Goal: Contribute content: Contribute content

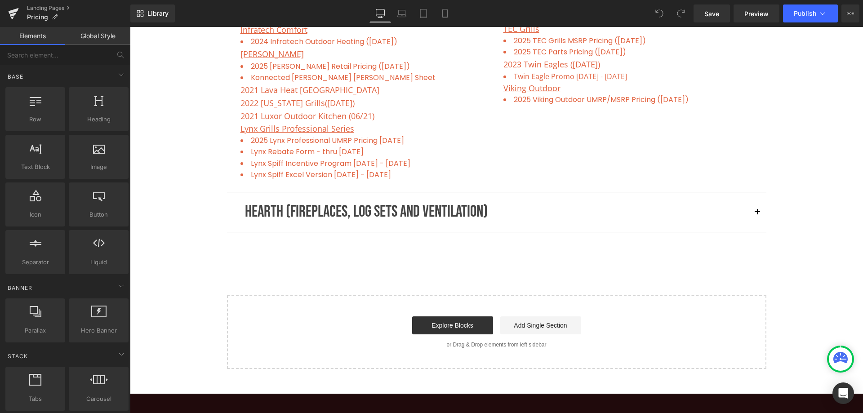
scroll to position [944, 0]
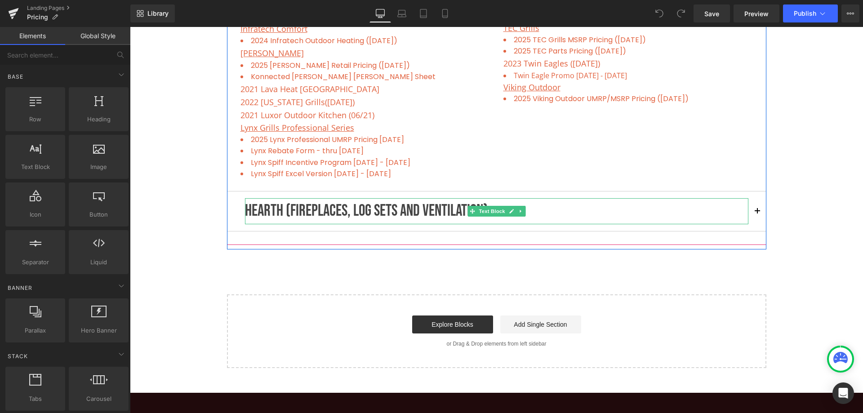
click at [439, 213] on p "HEARTH (FIREPLACES, LOG SETS AND VENTILATION)" at bounding box center [496, 211] width 503 height 26
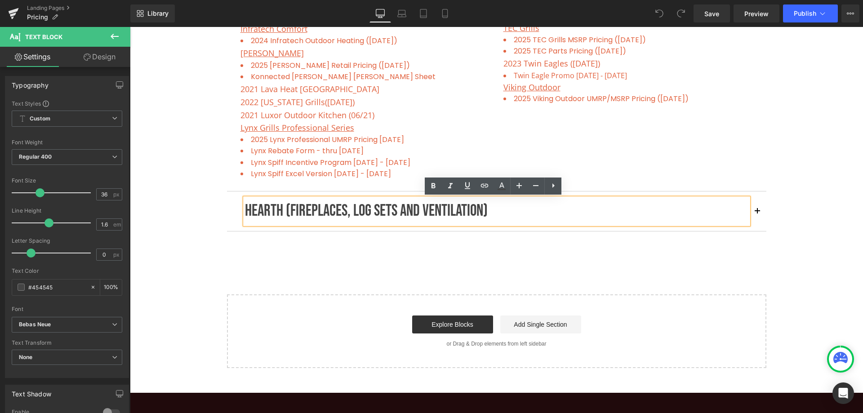
click at [757, 214] on span "button" at bounding box center [757, 214] width 0 height 0
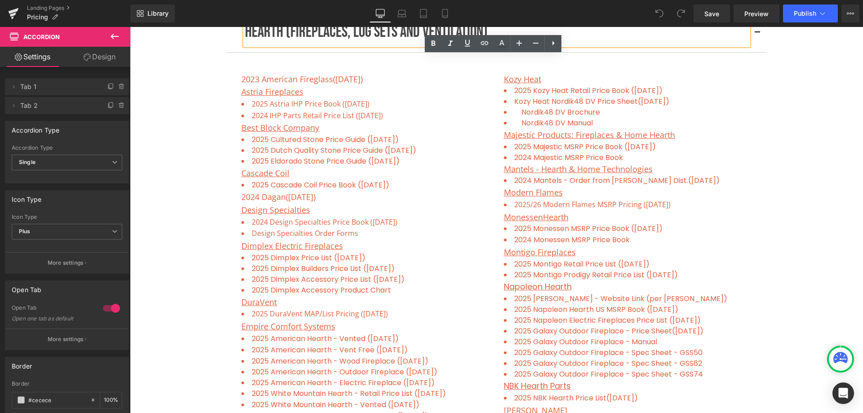
scroll to position [336, 0]
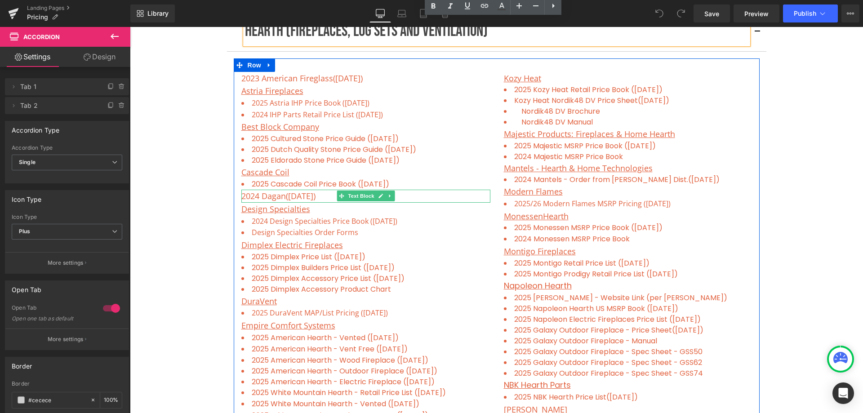
click at [325, 198] on p "2024 Dagan ([DATE])" at bounding box center [365, 196] width 249 height 13
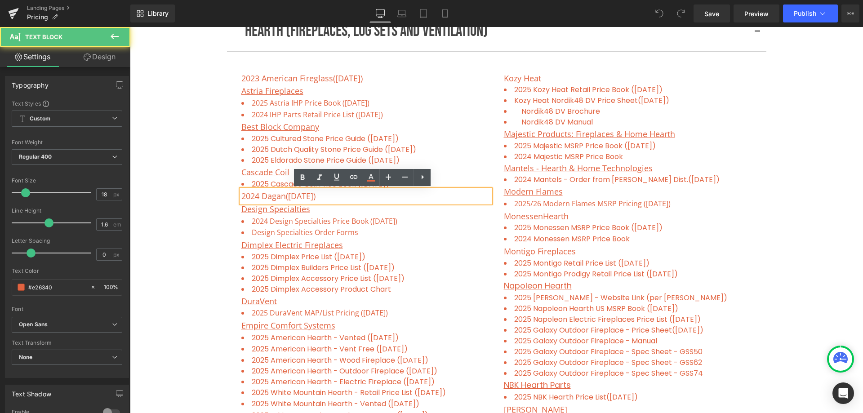
click at [325, 197] on p "2024 Dagan ([DATE])" at bounding box center [365, 196] width 249 height 13
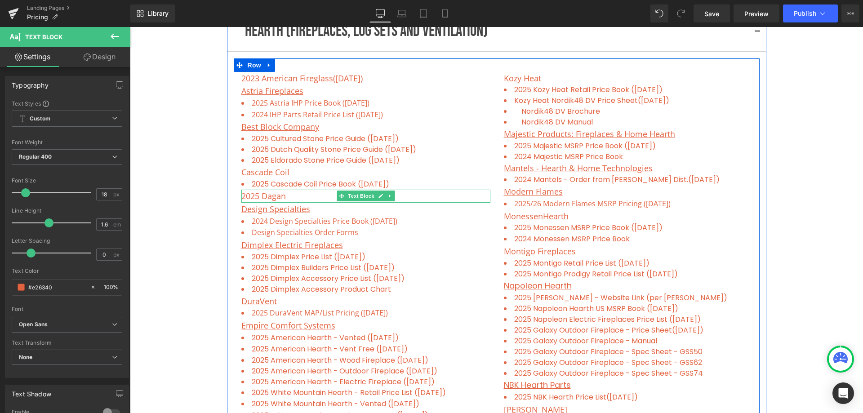
click at [285, 195] on p "2025 Dagan" at bounding box center [365, 196] width 249 height 13
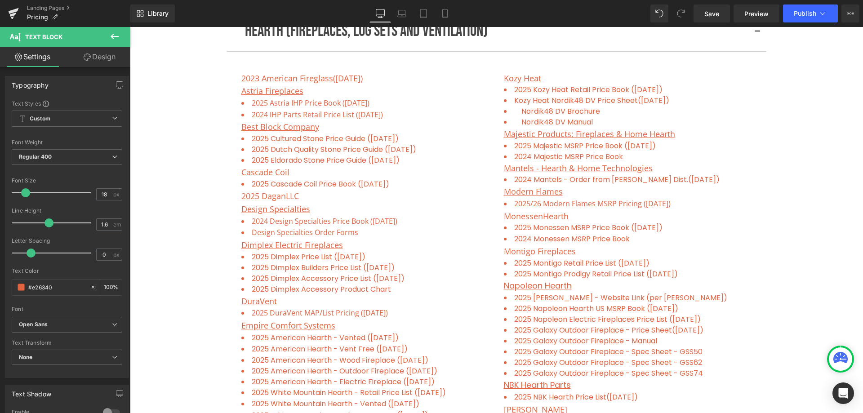
click at [116, 40] on icon at bounding box center [114, 36] width 11 height 11
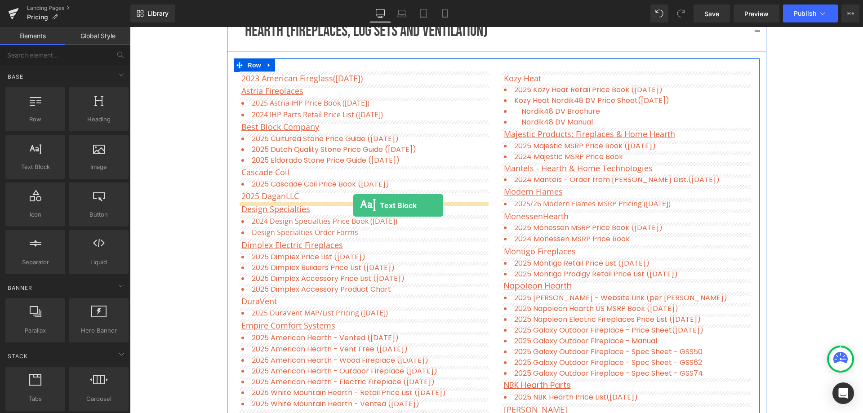
drag, startPoint x: 227, startPoint y: 200, endPoint x: 353, endPoint y: 205, distance: 125.9
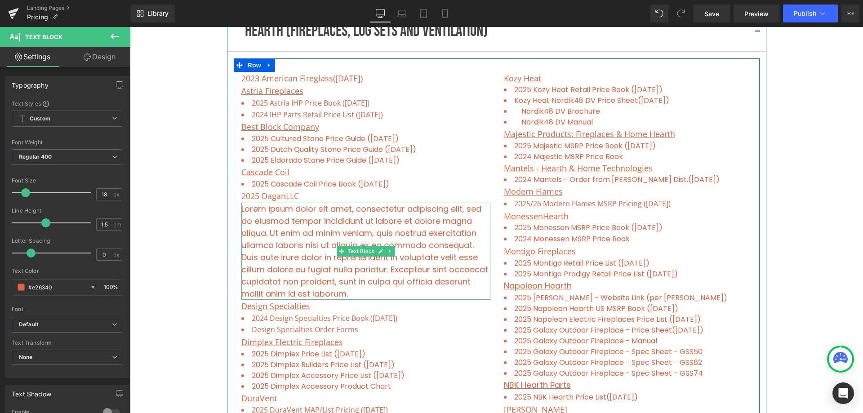
click at [360, 294] on p "Lorem ipsum dolor sit amet, consectetur adipiscing elit, sed do eiusmod tempor …" at bounding box center [365, 251] width 249 height 97
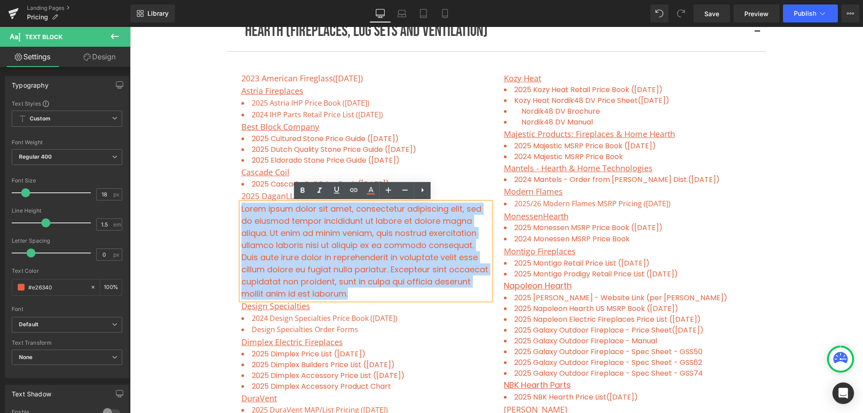
drag, startPoint x: 363, startPoint y: 293, endPoint x: 239, endPoint y: 205, distance: 152.0
click at [241, 205] on p "Lorem ipsum dolor sit amet, consectetur adipiscing elit, sed do eiusmod tempor …" at bounding box center [365, 251] width 249 height 97
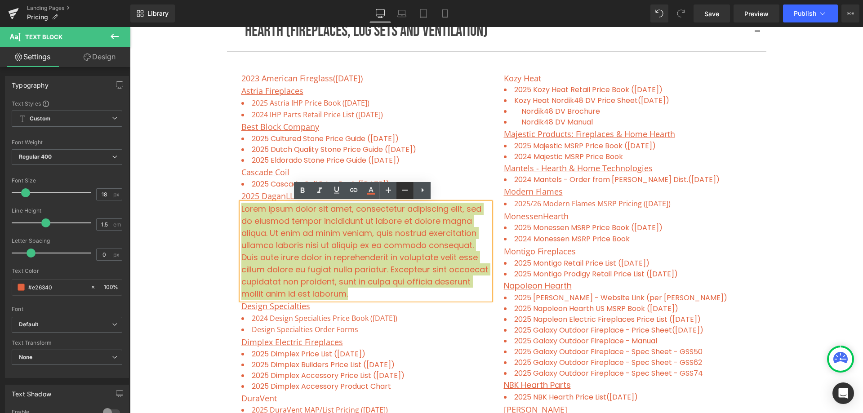
click at [403, 188] on icon at bounding box center [405, 190] width 11 height 11
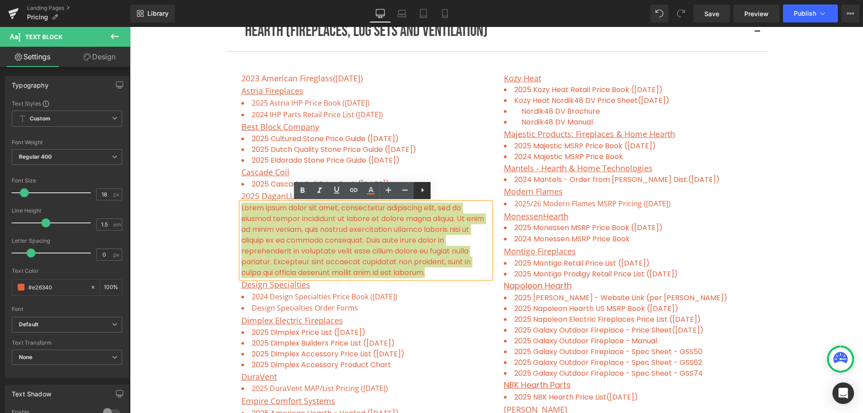
click at [421, 189] on icon at bounding box center [422, 190] width 11 height 11
click at [417, 188] on icon at bounding box center [422, 190] width 11 height 11
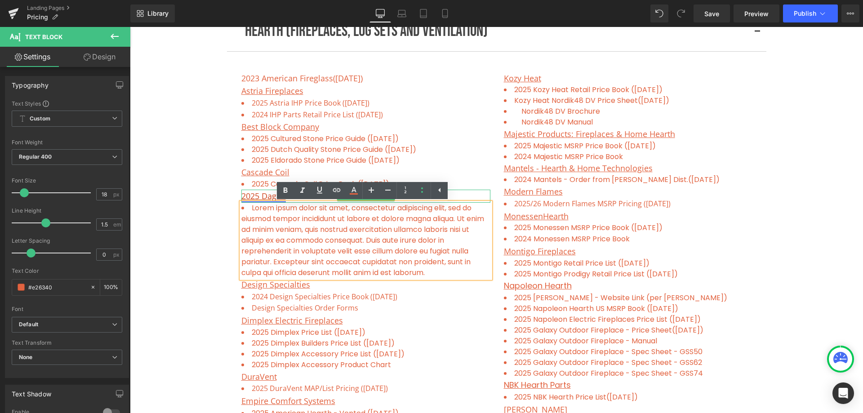
click at [262, 195] on link "2025 Dagan" at bounding box center [263, 196] width 44 height 11
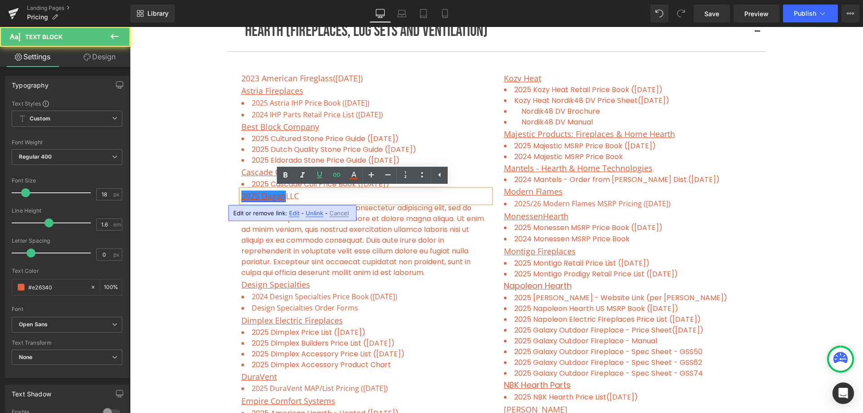
drag, startPoint x: 259, startPoint y: 195, endPoint x: 395, endPoint y: 232, distance: 140.3
click at [259, 195] on link "2025 Dagan" at bounding box center [263, 196] width 44 height 11
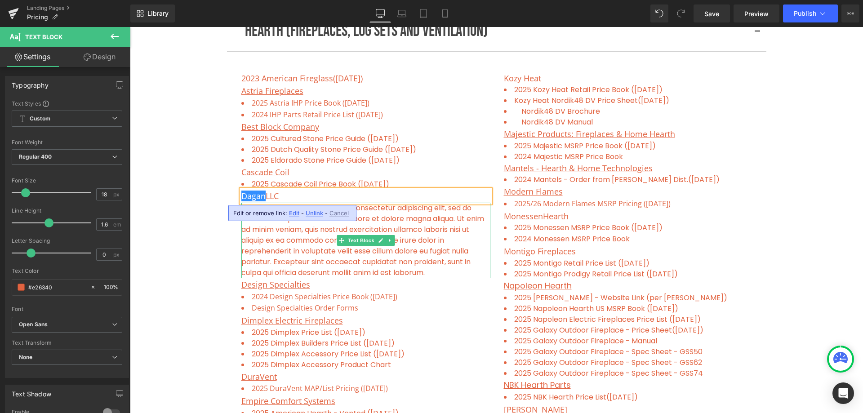
click at [432, 273] on li "Lorem ipsum dolor sit amet, consectetur adipiscing elit, sed do eiusmod tempor …" at bounding box center [365, 240] width 249 height 75
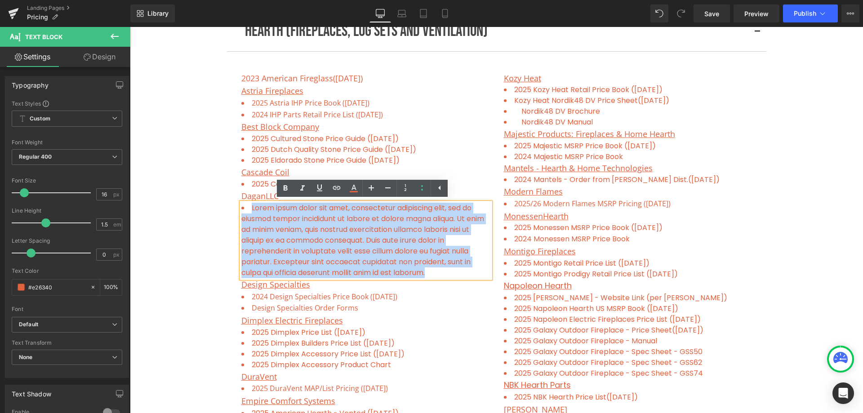
drag, startPoint x: 441, startPoint y: 271, endPoint x: 249, endPoint y: 207, distance: 202.8
click at [249, 207] on li "Lorem ipsum dolor sit amet, consectetur adipiscing elit, sed do eiusmod tempor …" at bounding box center [365, 240] width 249 height 75
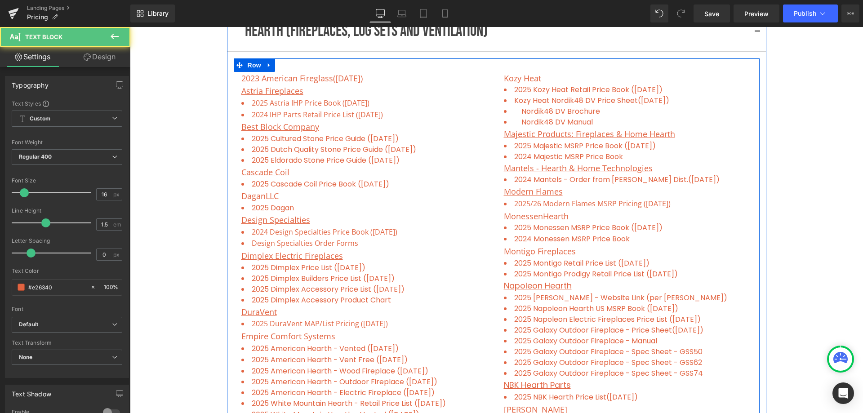
click at [298, 208] on li "2025 Dagan" at bounding box center [365, 208] width 249 height 11
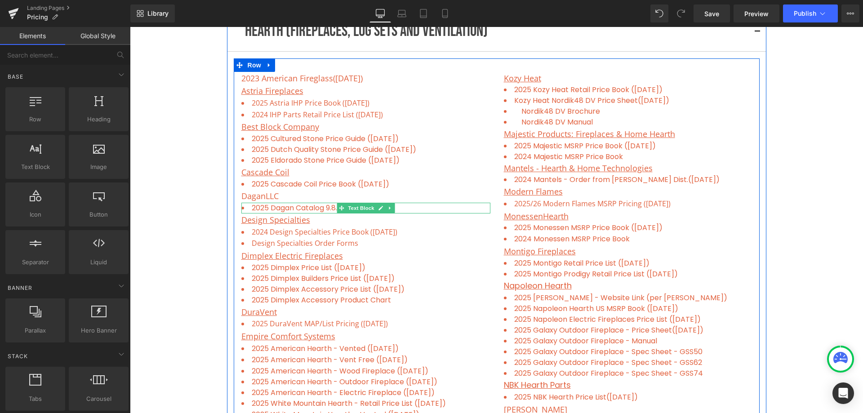
click at [401, 205] on li "2025 Dagan Catalog 9.8.1 ([DATE])" at bounding box center [365, 208] width 249 height 11
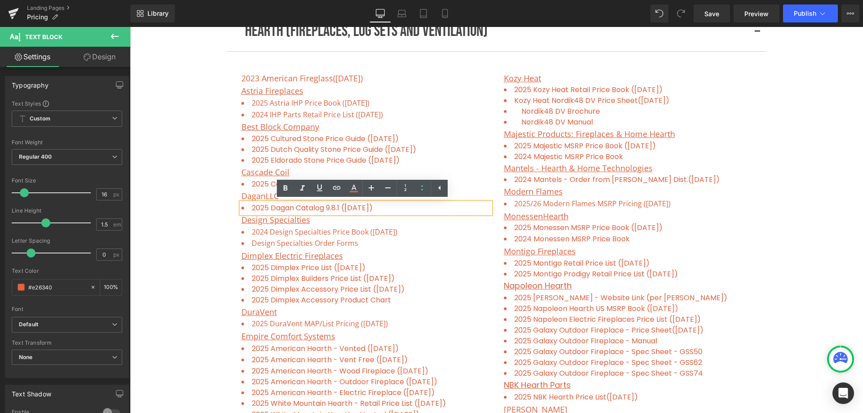
drag, startPoint x: 401, startPoint y: 208, endPoint x: 158, endPoint y: 212, distance: 243.6
click at [258, 205] on li "2025 Dagan Catalog 9.8.1 ([DATE])" at bounding box center [365, 208] width 249 height 11
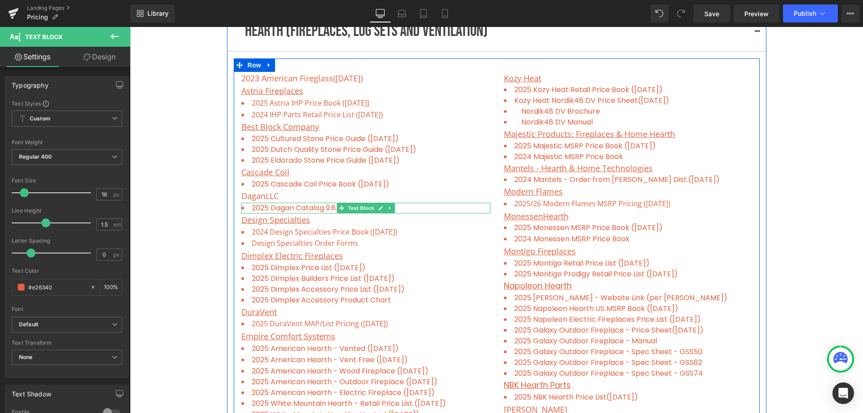
drag, startPoint x: 401, startPoint y: 209, endPoint x: 405, endPoint y: 208, distance: 4.7
click at [401, 209] on li "2025 Dagan Catalog 9.8.1 ([DATE])" at bounding box center [365, 208] width 249 height 11
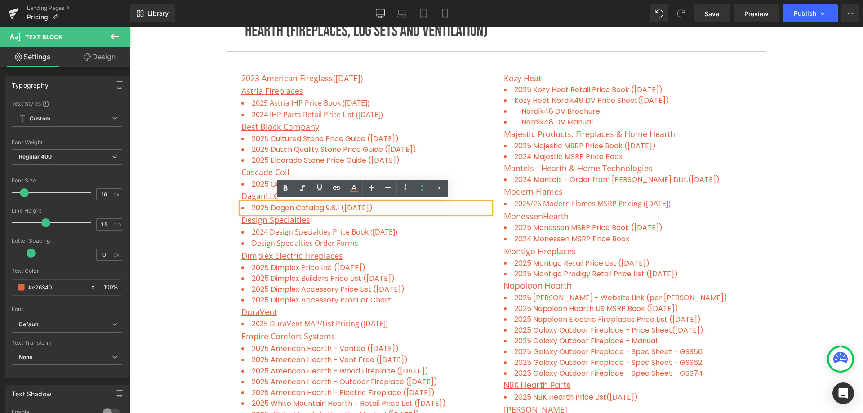
drag, startPoint x: 356, startPoint y: 211, endPoint x: 240, endPoint y: 204, distance: 116.6
click at [241, 204] on li "2025 Dagan Catalog 9.8.1 ([DATE])" at bounding box center [365, 208] width 249 height 11
click at [382, 207] on li "2025 Dagan Catalog 9.8.1 ([DATE])" at bounding box center [365, 208] width 249 height 11
drag, startPoint x: 387, startPoint y: 207, endPoint x: 249, endPoint y: 209, distance: 138.4
click at [249, 209] on li "2025 Dagan Catalog 9.8.1 ([DATE])" at bounding box center [365, 208] width 249 height 11
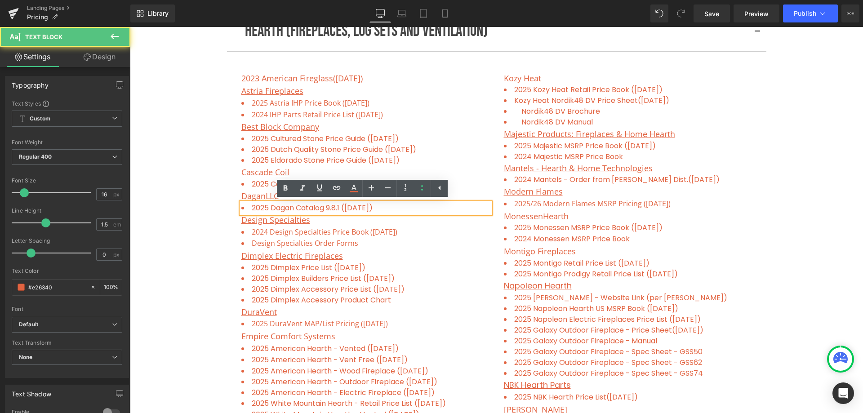
click at [247, 204] on li "2025 Dagan Catalog 9.8.1 ([DATE])" at bounding box center [365, 208] width 249 height 11
drag, startPoint x: 249, startPoint y: 209, endPoint x: 383, endPoint y: 208, distance: 134.4
click at [383, 208] on li "2025 Dagan Catalog 9.8.1 ([DATE])" at bounding box center [365, 208] width 249 height 11
click at [386, 207] on li "2025 Dagan Catalog 9.8.1 ([DATE])" at bounding box center [365, 208] width 249 height 11
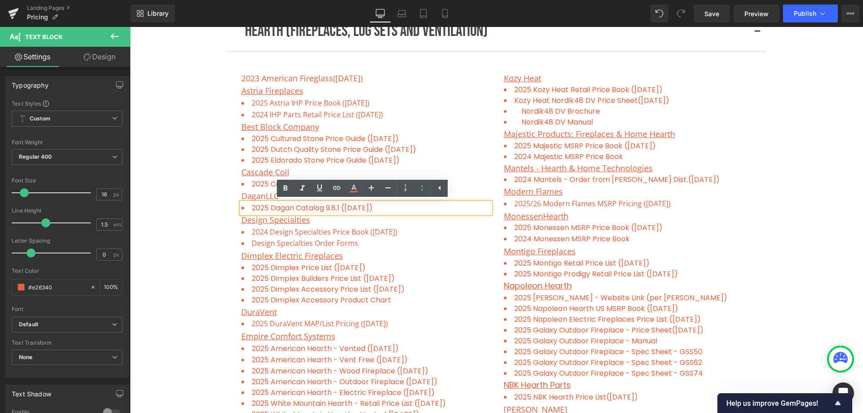
drag, startPoint x: 386, startPoint y: 205, endPoint x: 249, endPoint y: 209, distance: 137.1
click at [249, 209] on li "2025 Dagan Catalog 9.8.1 ([DATE])" at bounding box center [365, 208] width 249 height 11
click at [339, 182] on icon at bounding box center [336, 187] width 11 height 11
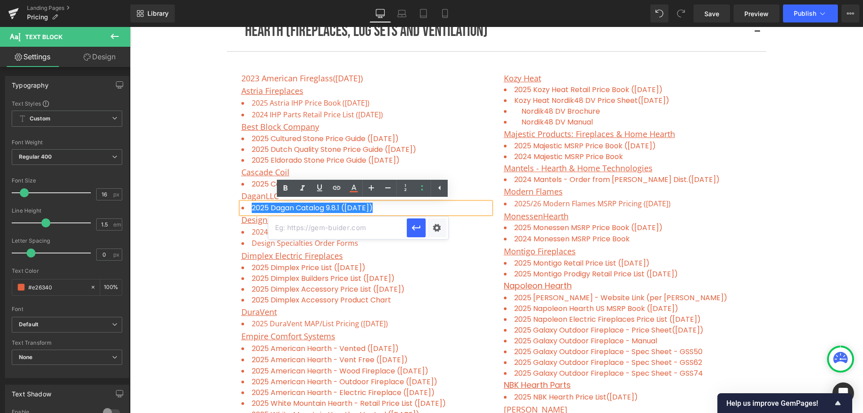
click at [320, 230] on input "text" at bounding box center [337, 228] width 138 height 22
paste input "[URL][DOMAIN_NAME]"
type input "[URL][DOMAIN_NAME]"
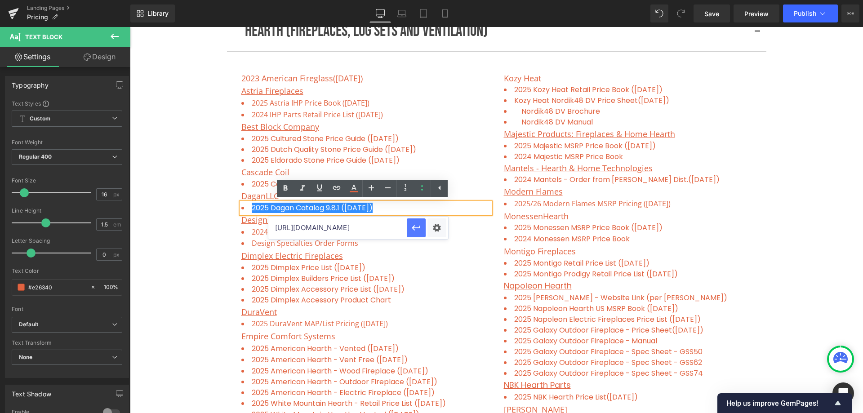
click at [419, 226] on icon "button" at bounding box center [416, 227] width 11 height 11
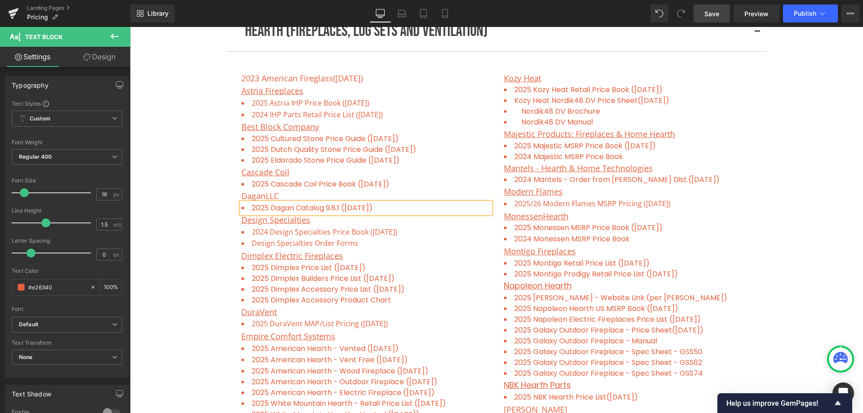
click at [713, 16] on span "Save" at bounding box center [711, 13] width 15 height 9
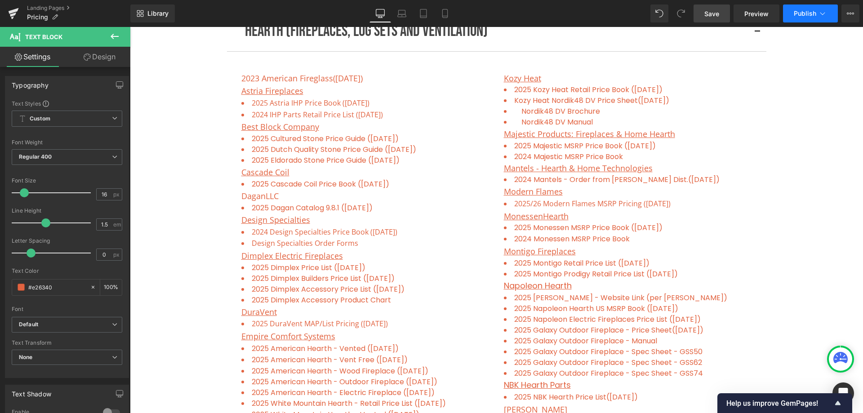
click at [804, 15] on span "Publish" at bounding box center [805, 13] width 22 height 7
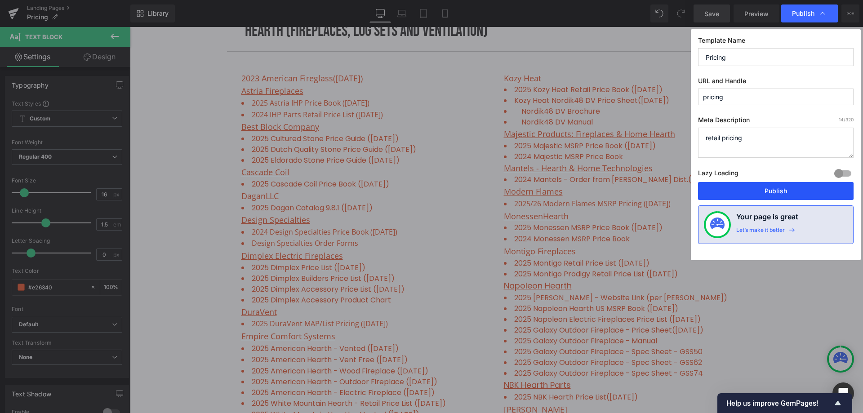
click at [771, 183] on button "Publish" at bounding box center [775, 191] width 155 height 18
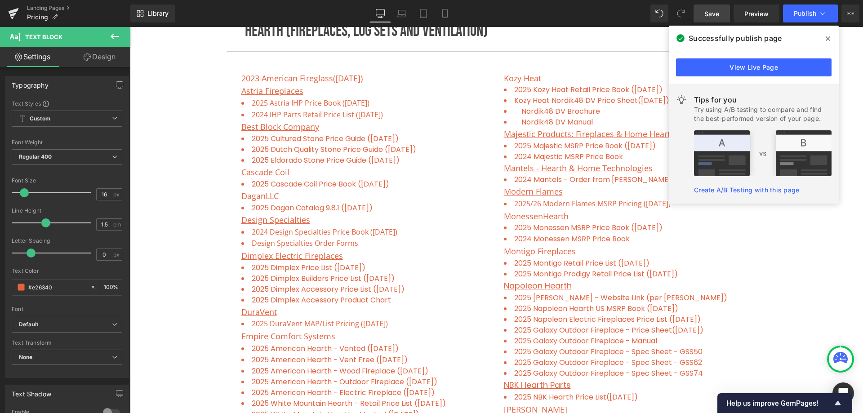
click at [830, 36] on span at bounding box center [828, 38] width 14 height 14
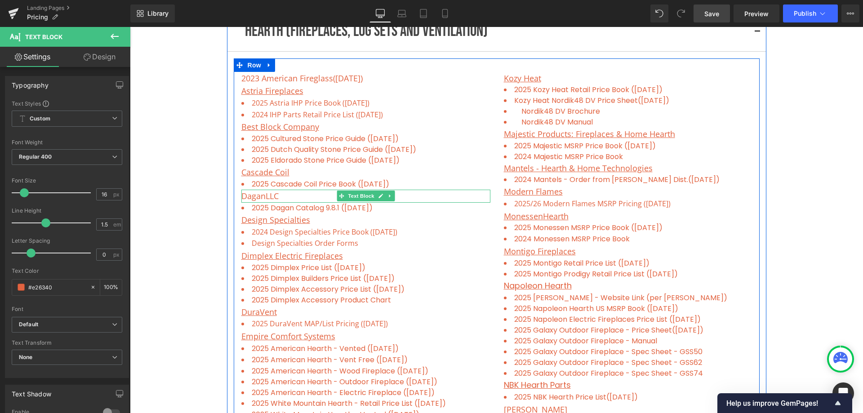
click at [292, 198] on p "Dagan LLC" at bounding box center [365, 196] width 249 height 13
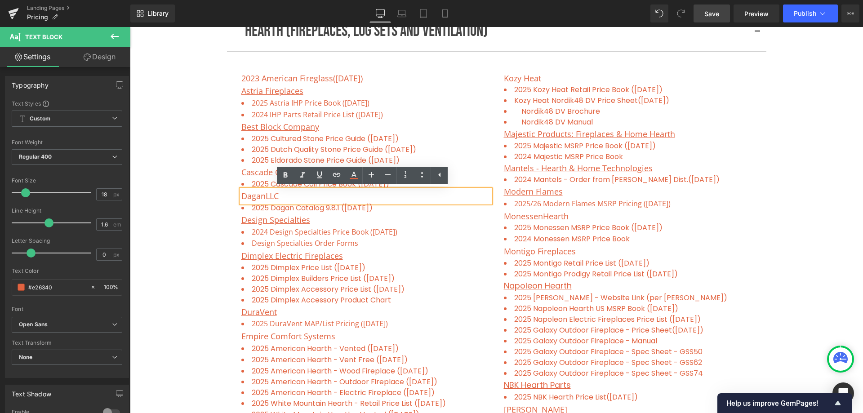
drag, startPoint x: 296, startPoint y: 196, endPoint x: 225, endPoint y: 192, distance: 71.1
click at [319, 171] on icon at bounding box center [319, 174] width 11 height 11
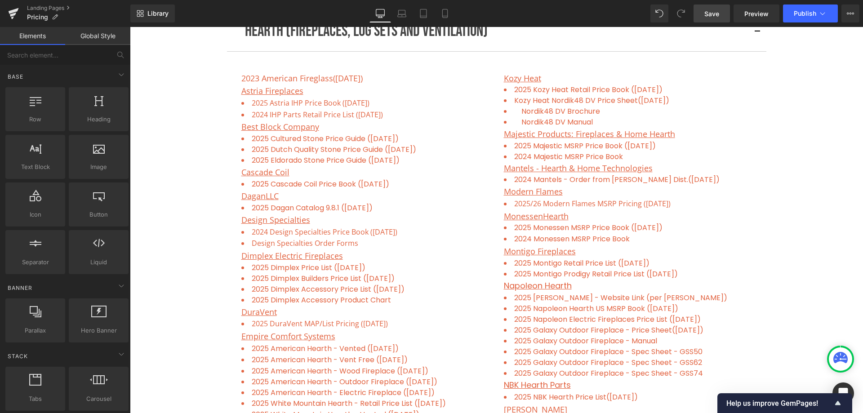
click at [711, 13] on span "Save" at bounding box center [711, 13] width 15 height 9
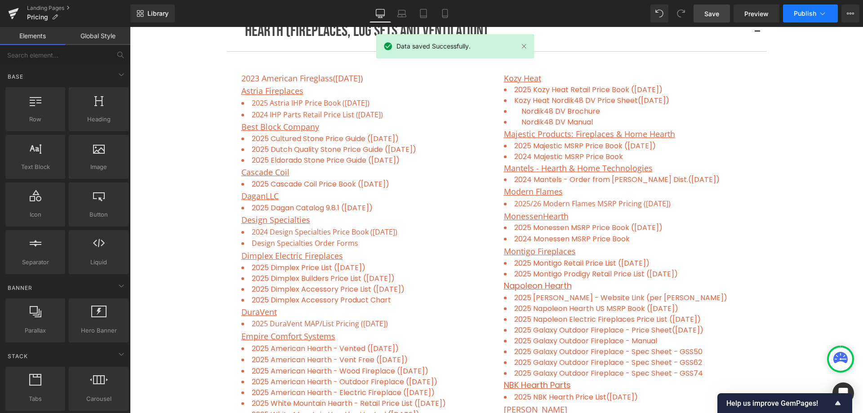
click at [804, 14] on span "Publish" at bounding box center [805, 13] width 22 height 7
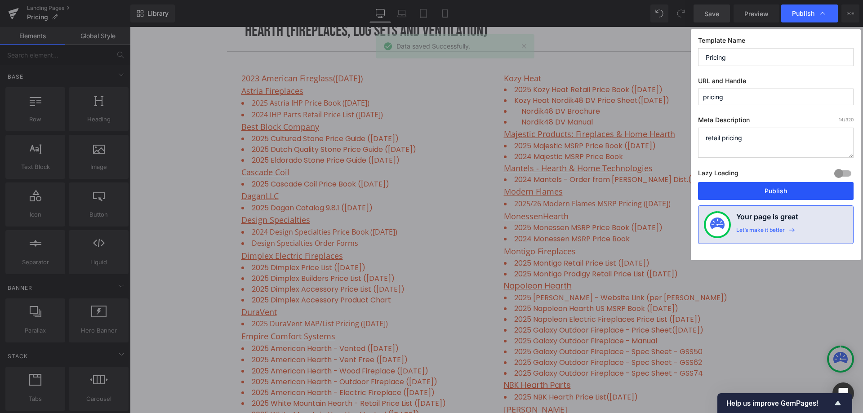
drag, startPoint x: 808, startPoint y: 195, endPoint x: 587, endPoint y: 122, distance: 232.1
click at [808, 195] on button "Publish" at bounding box center [775, 191] width 155 height 18
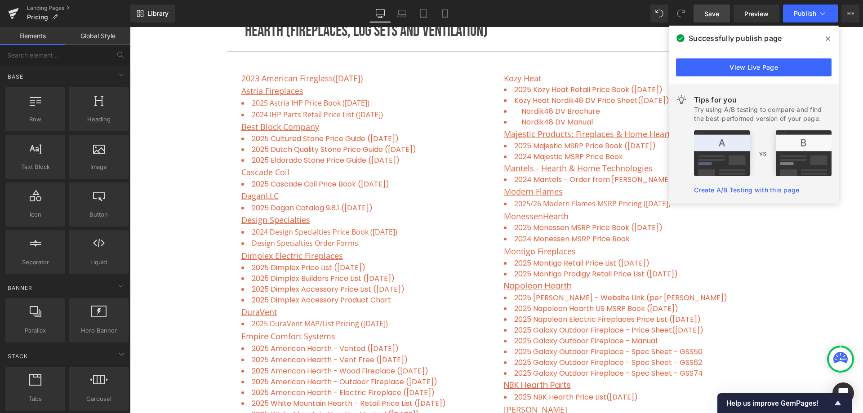
click at [827, 38] on icon at bounding box center [828, 38] width 4 height 4
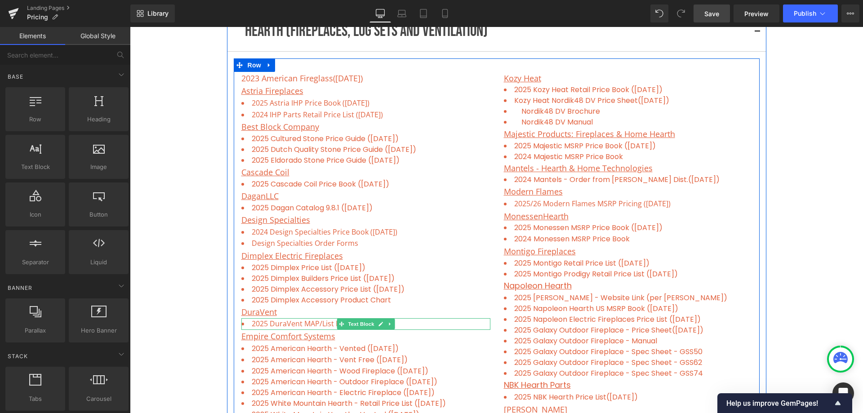
click at [398, 323] on li "2025 DuraVent MAP/List Pricing ([DATE])" at bounding box center [365, 324] width 249 height 12
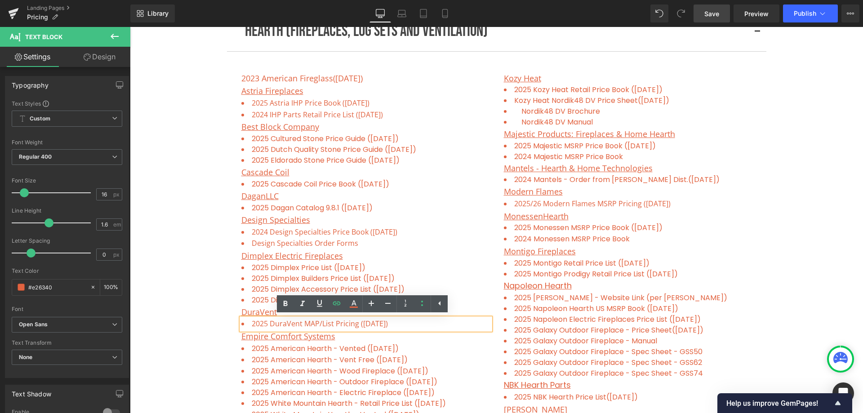
drag, startPoint x: 401, startPoint y: 323, endPoint x: 243, endPoint y: 321, distance: 158.6
click at [243, 321] on li "2025 DuraVent MAP/List Pricing ([DATE])" at bounding box center [365, 324] width 249 height 12
click at [311, 348] on link "2025 American Hearth - Vented ([DATE])" at bounding box center [325, 348] width 147 height 10
click at [406, 327] on li "2025 DuraVent MAP/List Pricing ([DATE])" at bounding box center [365, 324] width 249 height 12
drag, startPoint x: 409, startPoint y: 324, endPoint x: 245, endPoint y: 322, distance: 164.0
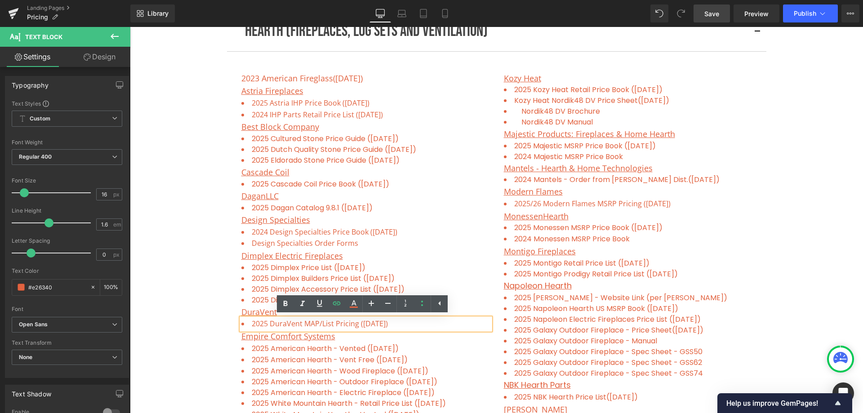
click at [245, 322] on li "2025 DuraVent MAP/List Pricing ([DATE])" at bounding box center [365, 324] width 249 height 12
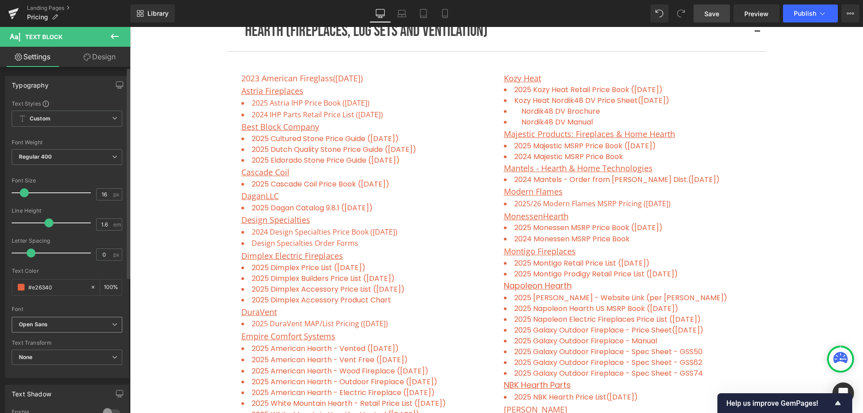
click at [63, 324] on b "Open Sans" at bounding box center [65, 325] width 93 height 8
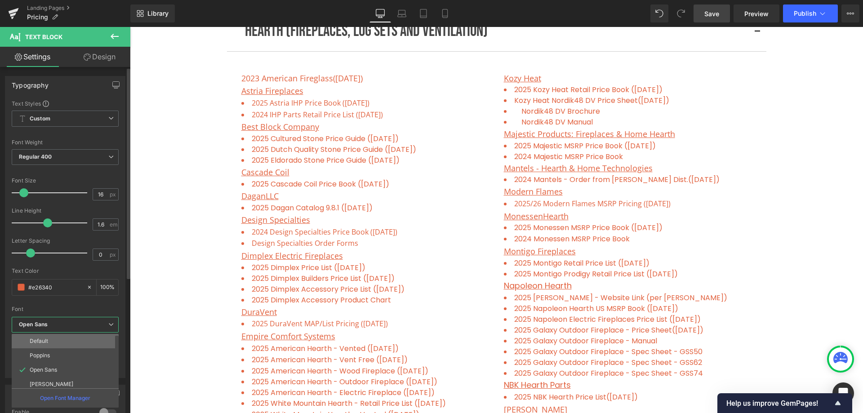
click at [49, 341] on li "Default" at bounding box center [67, 341] width 111 height 14
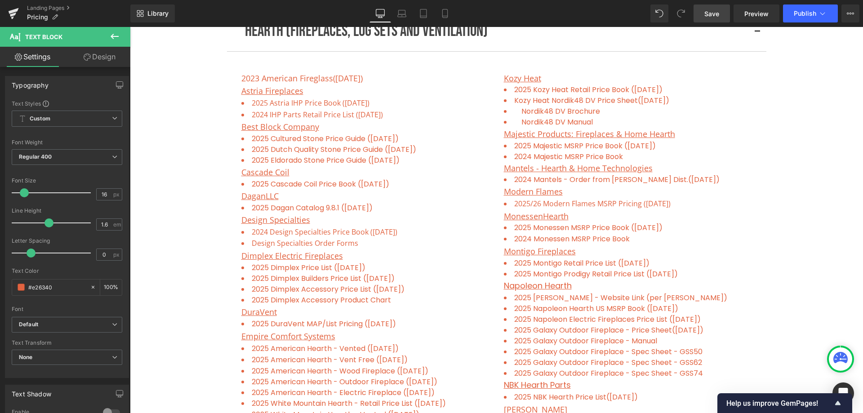
click at [421, 301] on li "2025 Dimplex Accessory Product Chart" at bounding box center [365, 300] width 249 height 11
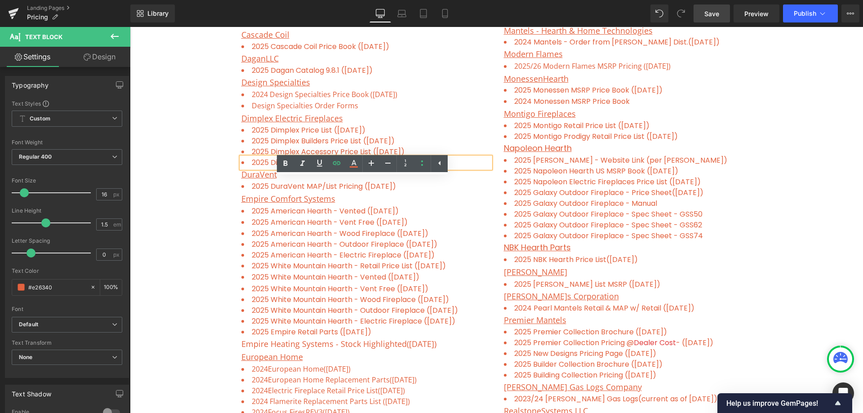
scroll to position [560, 0]
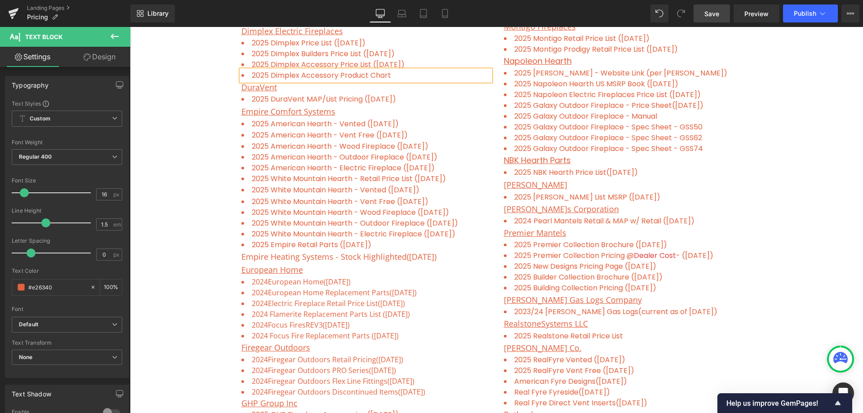
drag, startPoint x: 716, startPoint y: 17, endPoint x: 599, endPoint y: 54, distance: 123.1
click at [716, 17] on span "Save" at bounding box center [711, 13] width 15 height 9
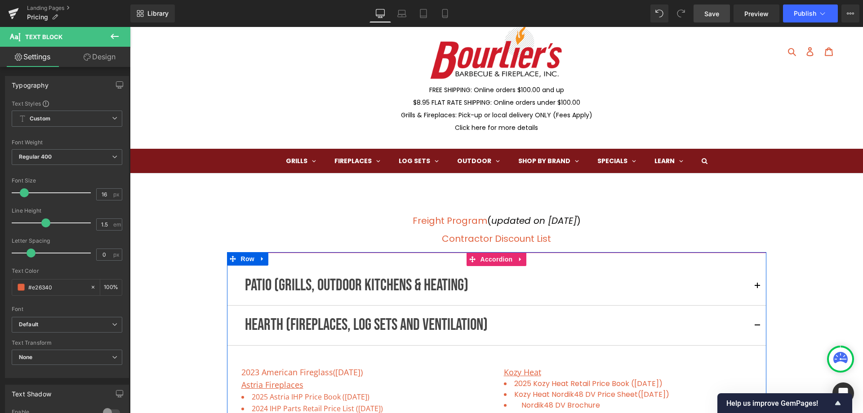
scroll to position [0, 0]
